Goal: Task Accomplishment & Management: Manage account settings

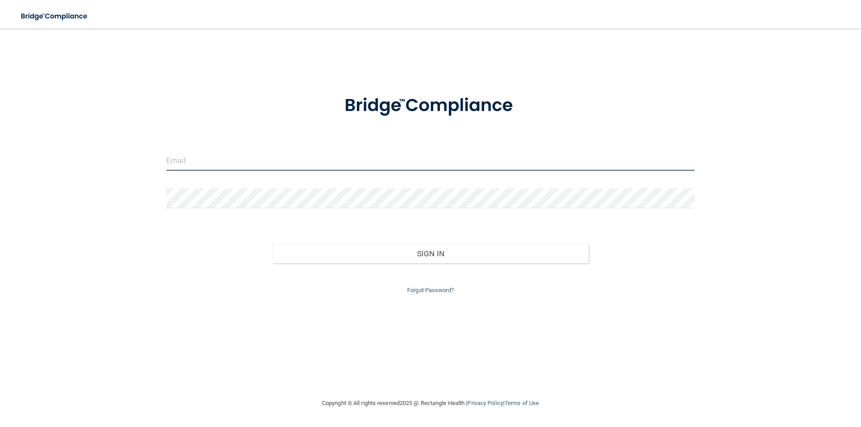
click at [197, 162] on input "email" at bounding box center [430, 161] width 528 height 20
type input "[PERSON_NAME][EMAIL_ADDRESS][PERSON_NAME][DOMAIN_NAME]"
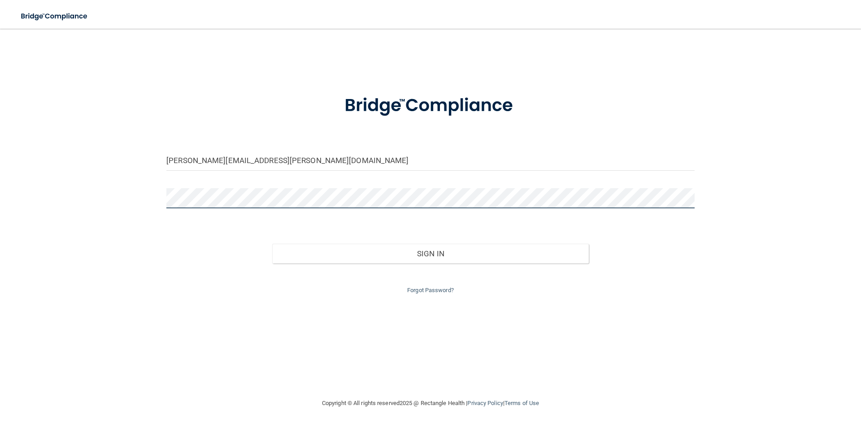
click at [272, 244] on button "Sign In" at bounding box center [430, 254] width 317 height 20
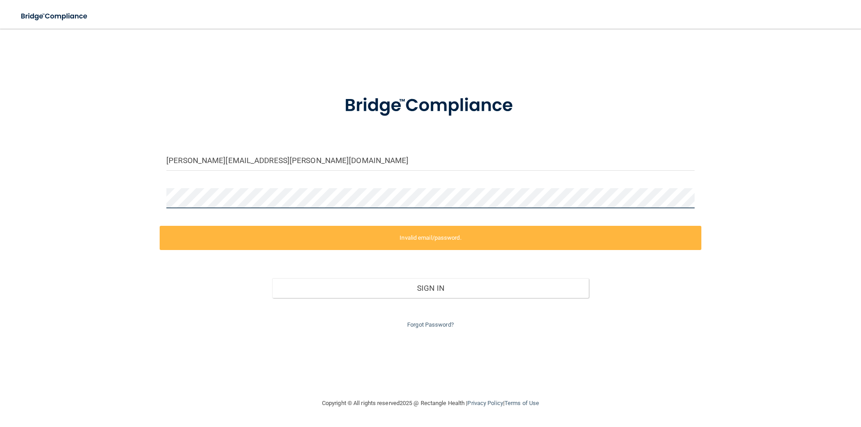
click at [78, 198] on div "[PERSON_NAME][EMAIL_ADDRESS][PERSON_NAME][DOMAIN_NAME] Invalid email/password. …" at bounding box center [430, 214] width 825 height 352
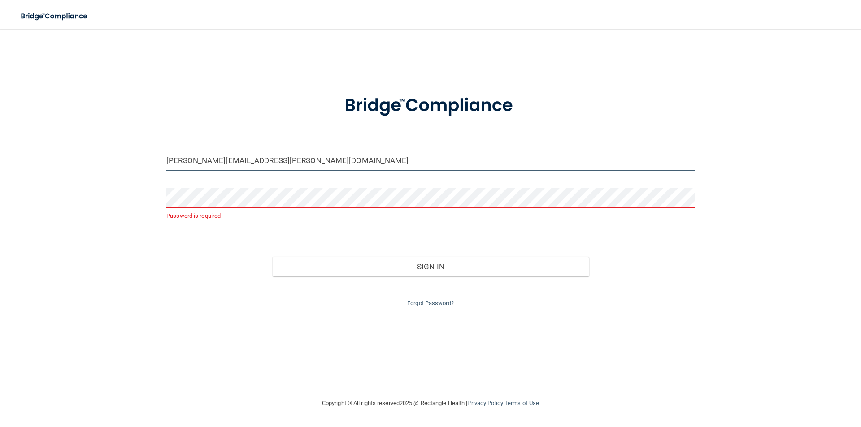
drag, startPoint x: 269, startPoint y: 161, endPoint x: 0, endPoint y: 157, distance: 269.1
click at [0, 157] on main "brooke.evans@lpden.com Password is required Invalid email/password. You don't h…" at bounding box center [430, 228] width 861 height 399
type input "[PERSON_NAME][EMAIL_ADDRESS][PERSON_NAME][DOMAIN_NAME]"
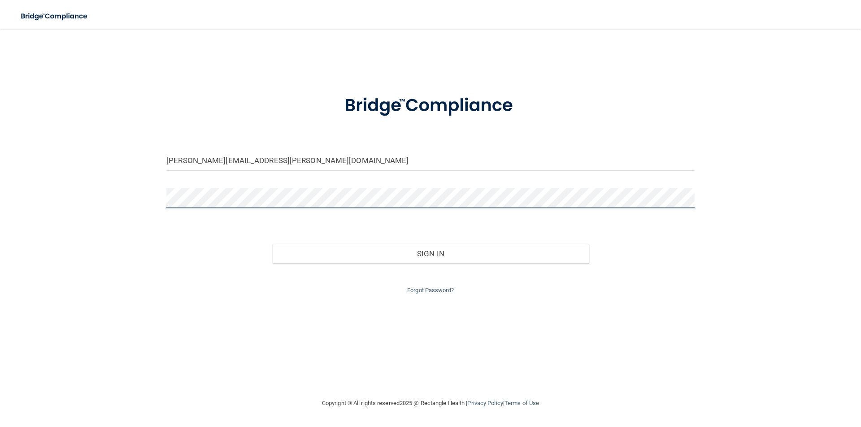
click at [272, 244] on button "Sign In" at bounding box center [430, 254] width 317 height 20
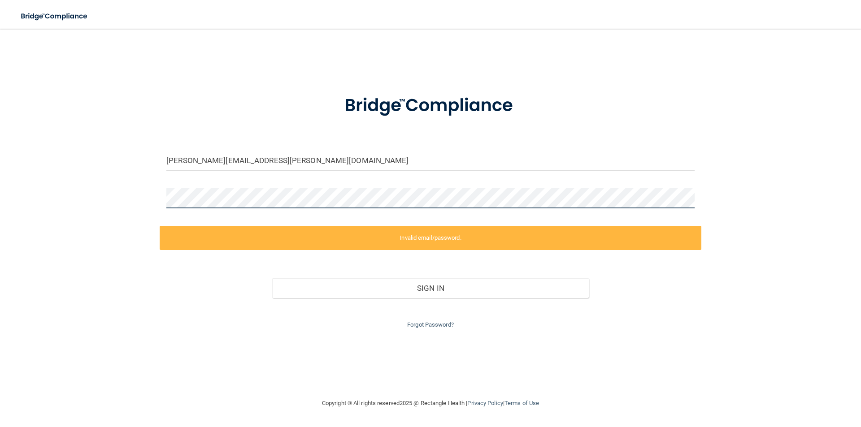
click at [0, 198] on main "brooke.evans@lpden.com Invalid email/password. You don't have permission to acc…" at bounding box center [430, 228] width 861 height 399
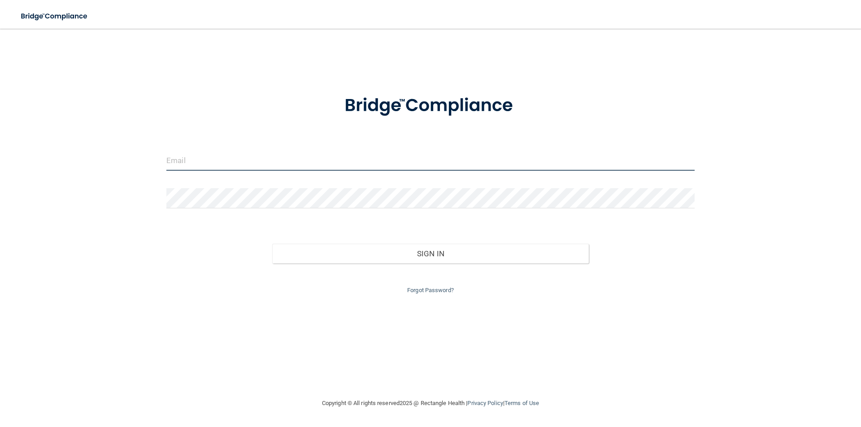
click at [274, 160] on input "email" at bounding box center [430, 161] width 528 height 20
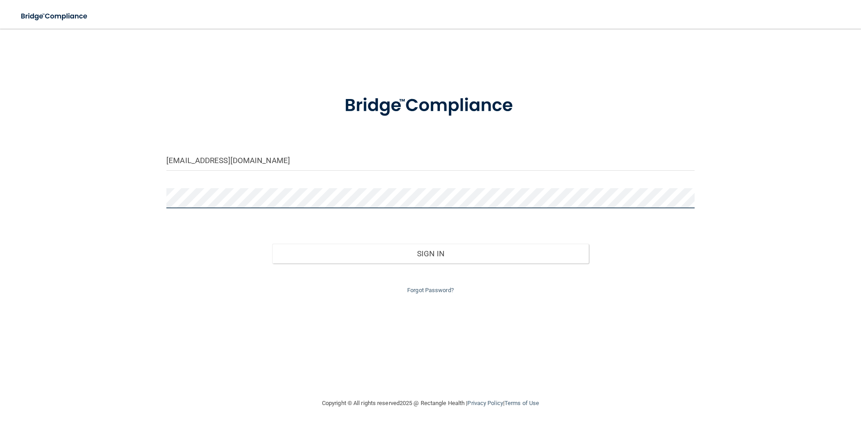
click at [272, 244] on button "Sign In" at bounding box center [430, 254] width 317 height 20
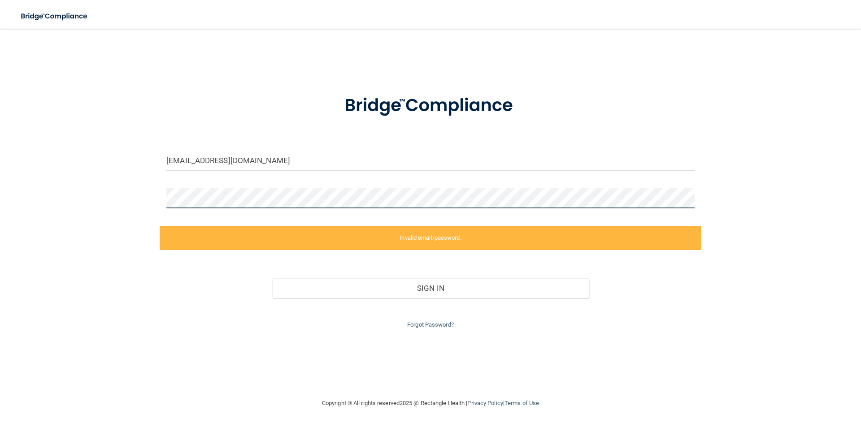
click at [27, 202] on div "brookepaige2002@gmail.com Invalid email/password. You don't have permission to …" at bounding box center [430, 214] width 825 height 352
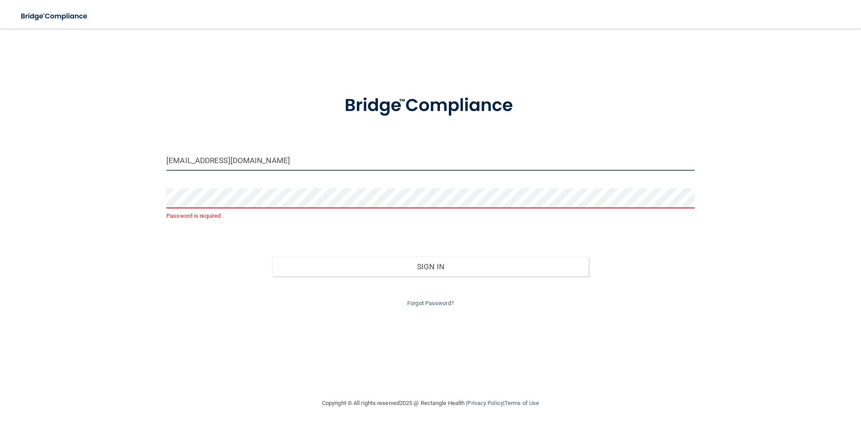
drag, startPoint x: 271, startPoint y: 160, endPoint x: 46, endPoint y: 160, distance: 225.6
click at [46, 159] on div "brookepaige2002@gmail.com Password is required Invalid email/password. You don'…" at bounding box center [430, 214] width 825 height 352
type input "[PERSON_NAME][EMAIL_ADDRESS][PERSON_NAME][DOMAIN_NAME]"
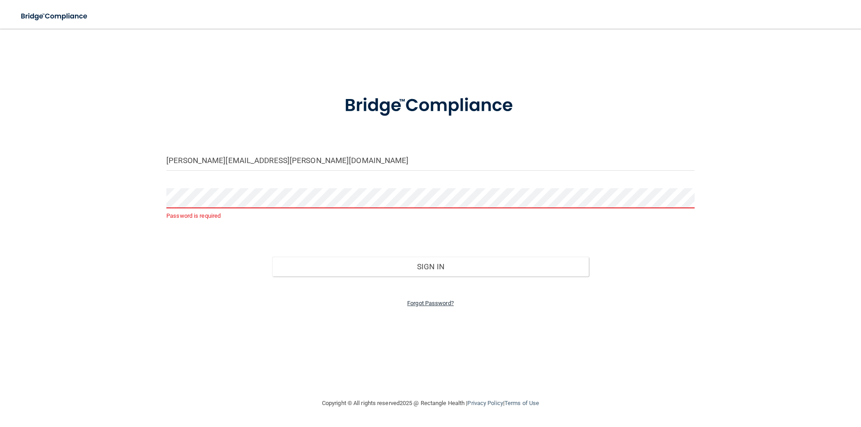
click at [436, 301] on link "Forgot Password?" at bounding box center [430, 303] width 47 height 7
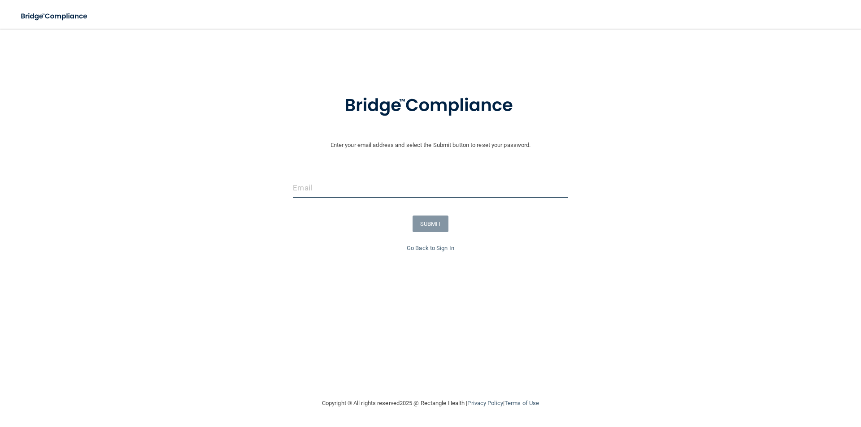
click at [380, 195] on input "email" at bounding box center [430, 188] width 275 height 20
type input "[PERSON_NAME][EMAIL_ADDRESS][PERSON_NAME][DOMAIN_NAME]"
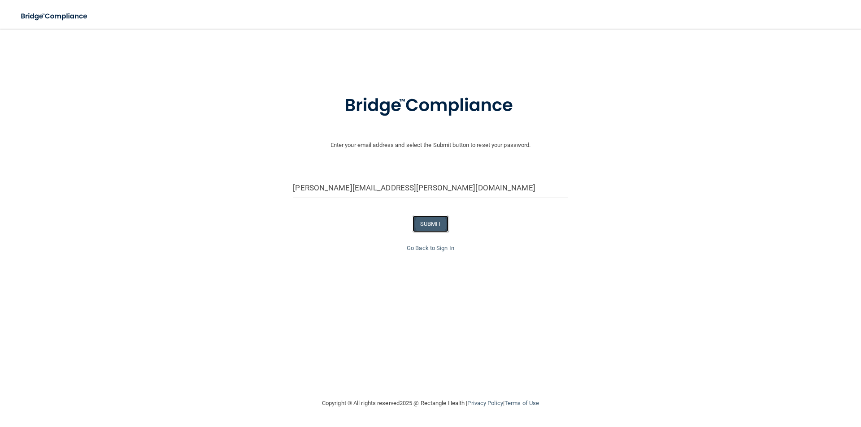
click at [426, 227] on button "SUBMIT" at bounding box center [431, 224] width 36 height 17
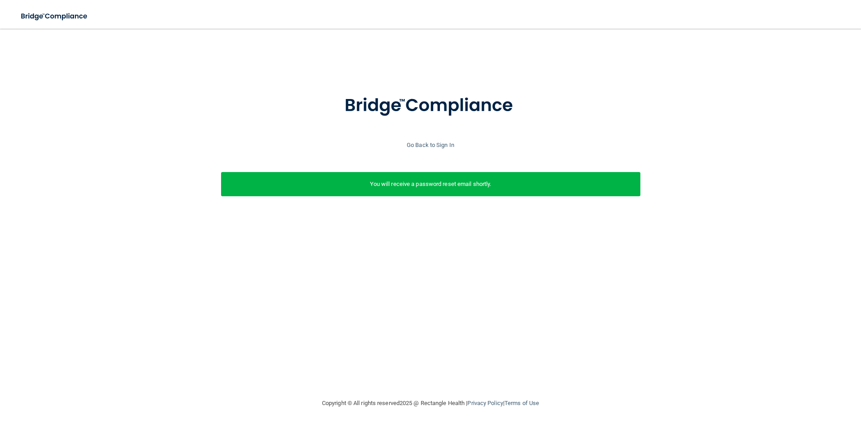
click at [408, 183] on p "You will receive a password reset email shortly." at bounding box center [431, 184] width 406 height 11
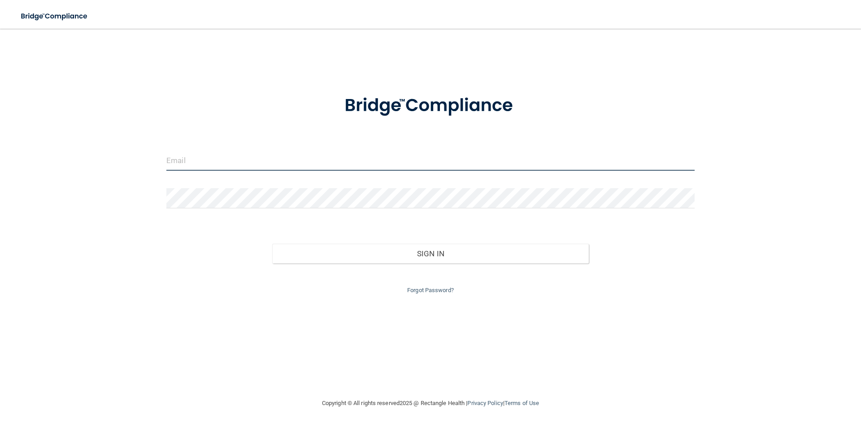
click at [203, 160] on input "email" at bounding box center [430, 161] width 528 height 20
type input "[PERSON_NAME][EMAIL_ADDRESS][PERSON_NAME][DOMAIN_NAME]"
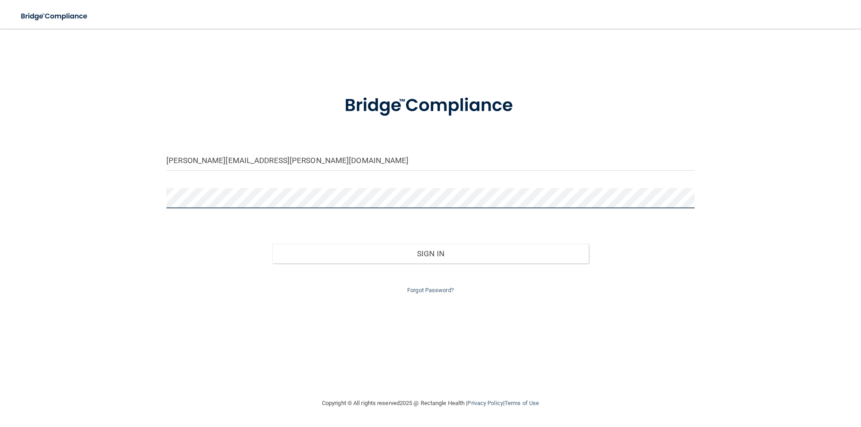
click at [272, 244] on button "Sign In" at bounding box center [430, 254] width 317 height 20
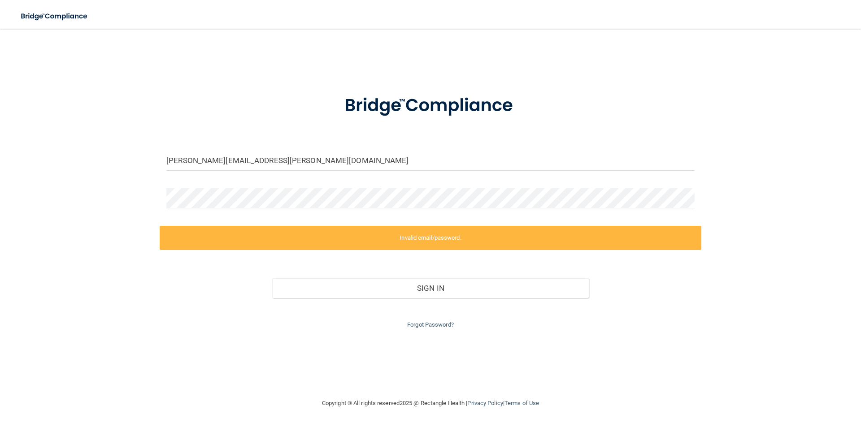
click at [764, 387] on div "[PERSON_NAME][EMAIL_ADDRESS][PERSON_NAME][DOMAIN_NAME] Invalid email/password. …" at bounding box center [430, 214] width 825 height 352
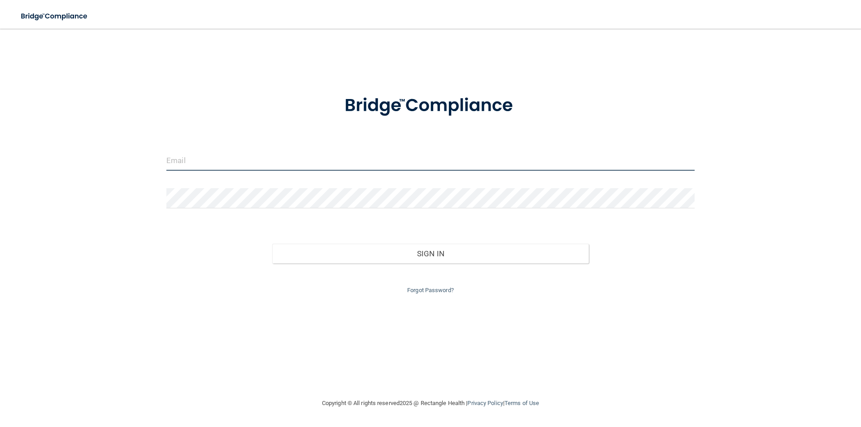
click at [293, 167] on input "email" at bounding box center [430, 161] width 528 height 20
type input "[PERSON_NAME][EMAIL_ADDRESS][PERSON_NAME][DOMAIN_NAME]"
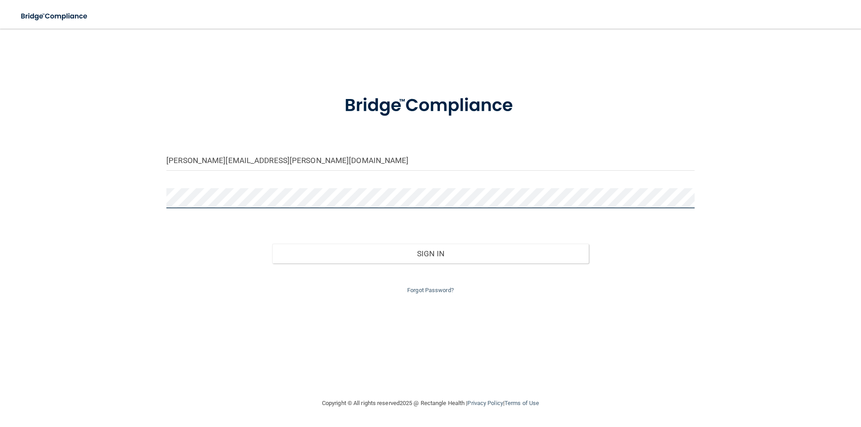
click at [272, 244] on button "Sign In" at bounding box center [430, 254] width 317 height 20
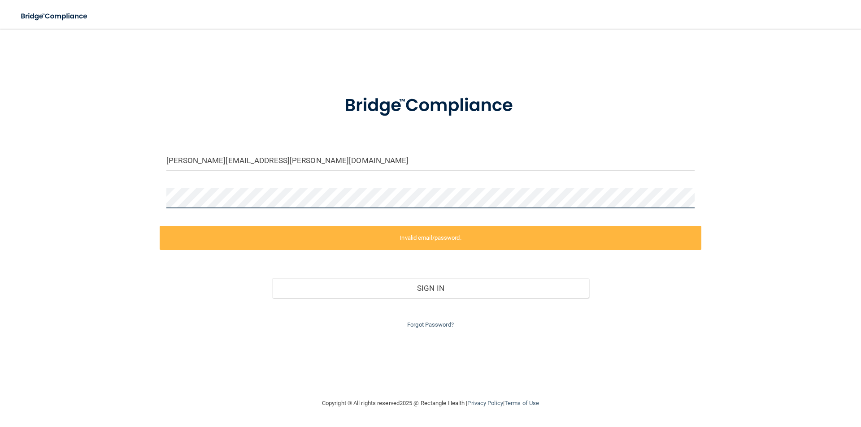
click at [57, 199] on div "[PERSON_NAME][EMAIL_ADDRESS][PERSON_NAME][DOMAIN_NAME] Invalid email/password. …" at bounding box center [430, 214] width 825 height 352
